Goal: Transaction & Acquisition: Purchase product/service

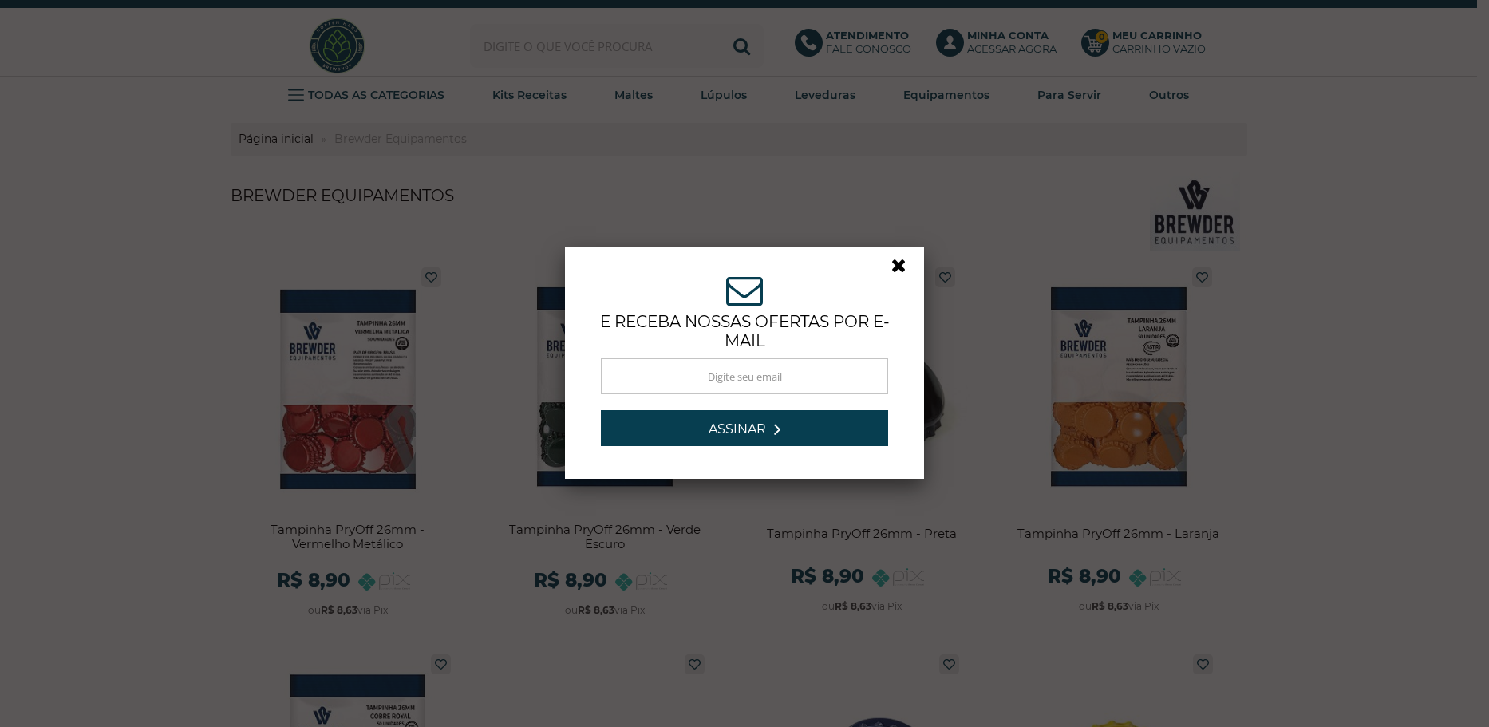
click at [896, 263] on link at bounding box center [905, 269] width 29 height 29
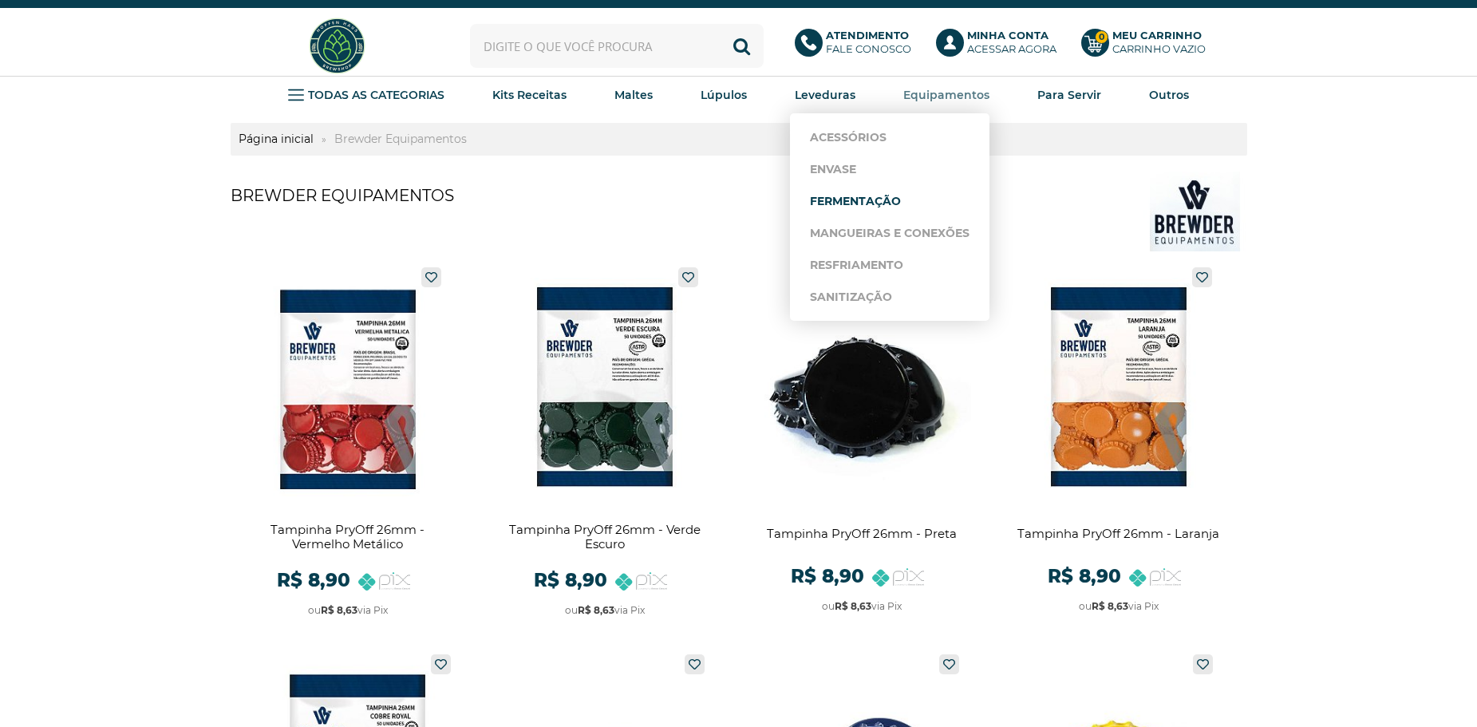
click at [884, 201] on link "Fermentação" at bounding box center [890, 201] width 160 height 32
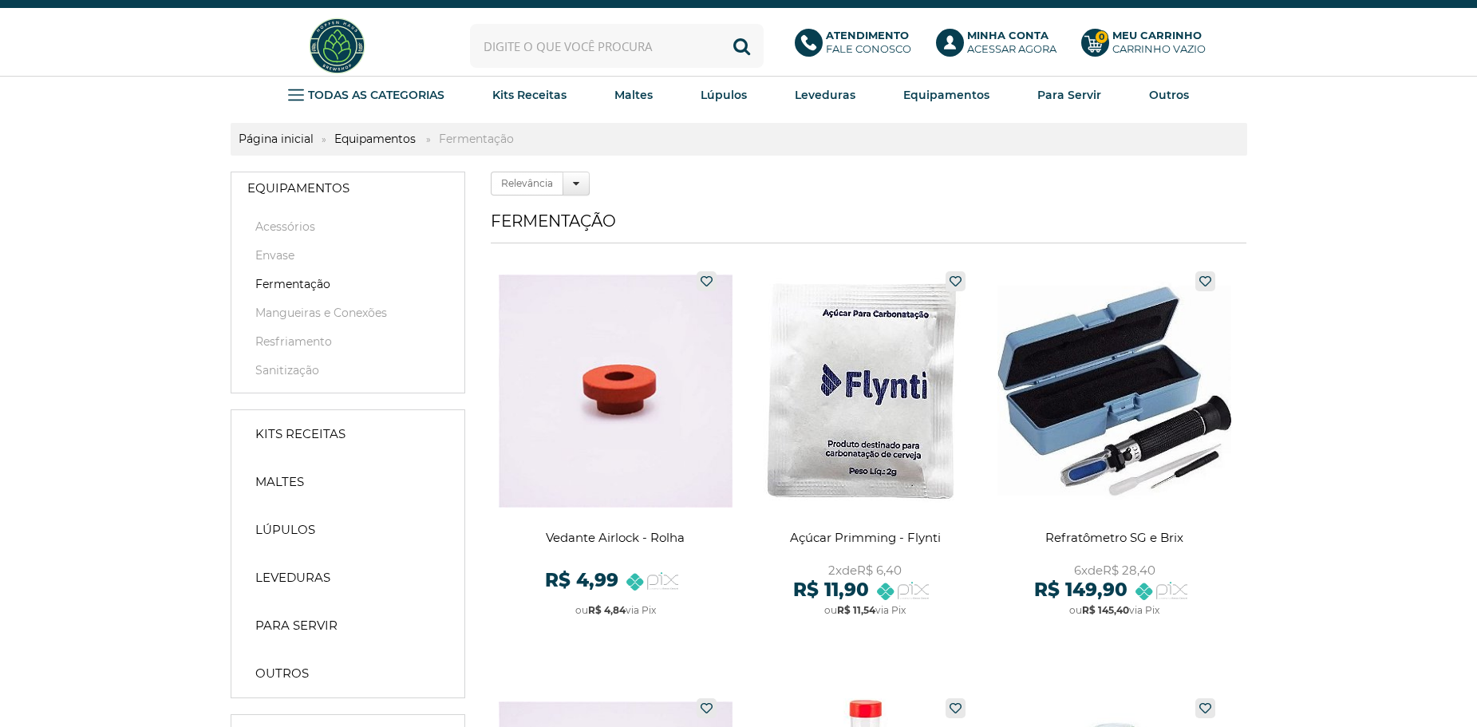
click at [610, 52] on input "text" at bounding box center [617, 46] width 294 height 44
type input "BALDE"
click at [720, 24] on button "Buscar" at bounding box center [742, 46] width 44 height 44
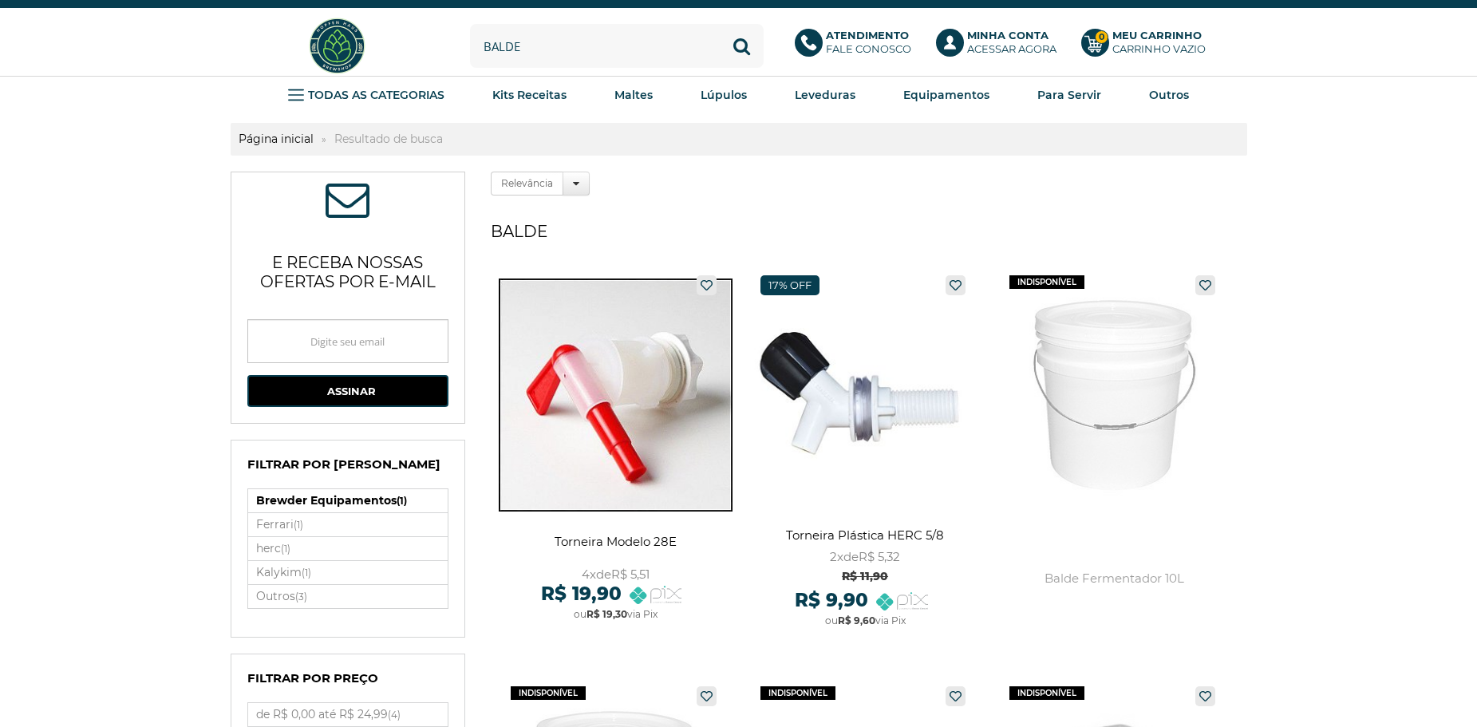
click at [318, 500] on label "Brewder Equipamentos (1)" at bounding box center [347, 500] width 199 height 23
